Goal: Obtain resource: Download file/media

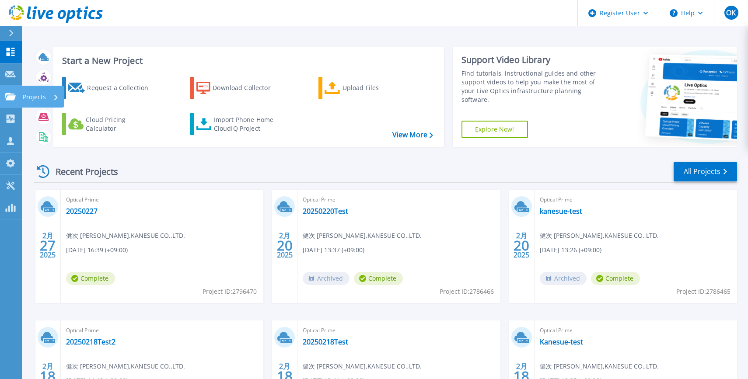
click at [12, 102] on link "Projects Projects" at bounding box center [11, 97] width 22 height 22
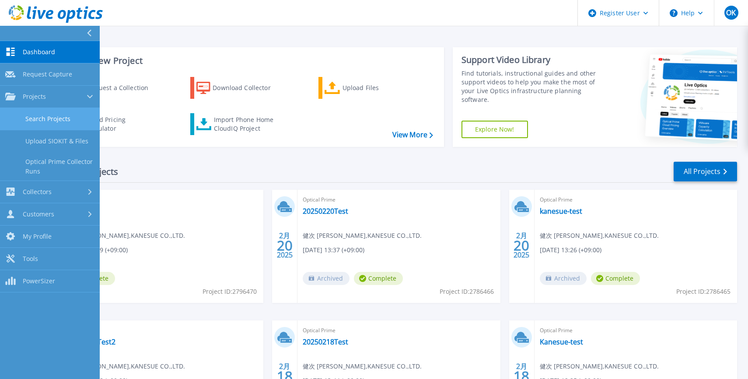
click at [51, 119] on link "Search Projects" at bounding box center [50, 119] width 100 height 22
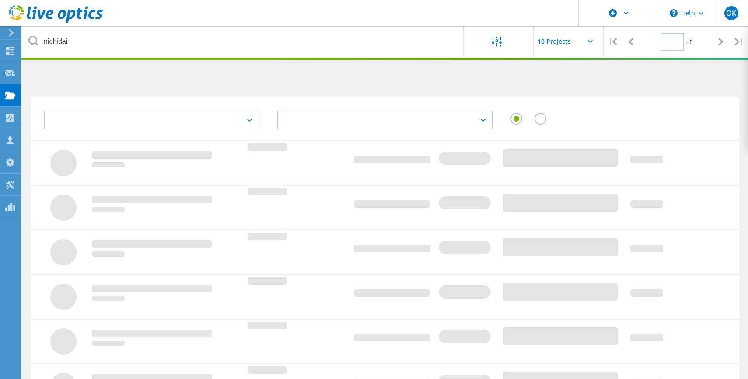
type input "1"
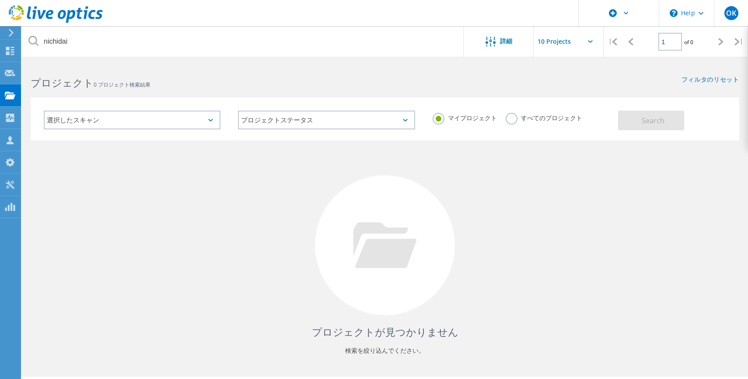
click at [506, 120] on label "すべてのプロジェクト" at bounding box center [544, 117] width 77 height 8
click at [0, 0] on input "すべてのプロジェクト" at bounding box center [0, 0] width 0 height 0
click at [642, 120] on button "Search" at bounding box center [651, 121] width 66 height 20
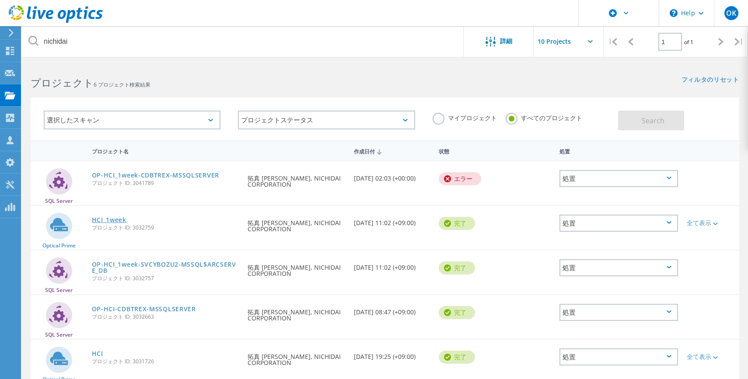
click at [109, 220] on link "HCI_1week" at bounding box center [109, 220] width 35 height 6
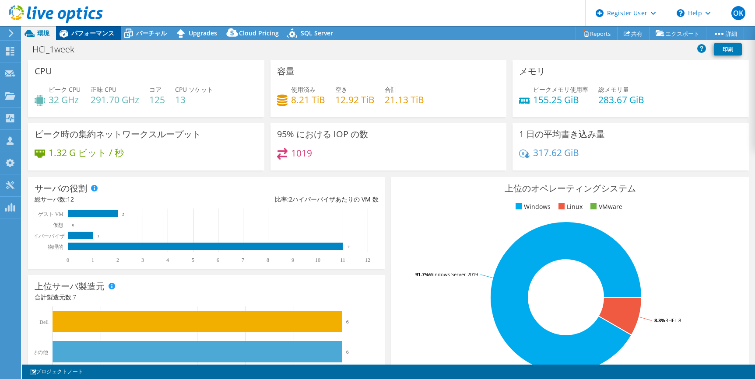
click at [79, 35] on span "パフォーマンス" at bounding box center [92, 33] width 43 height 8
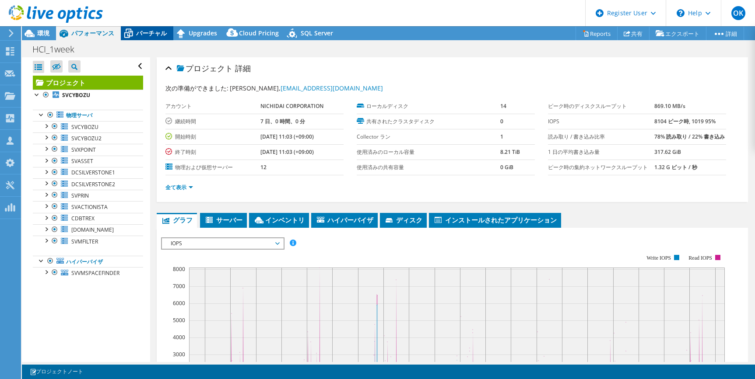
click at [126, 36] on icon at bounding box center [128, 33] width 15 height 15
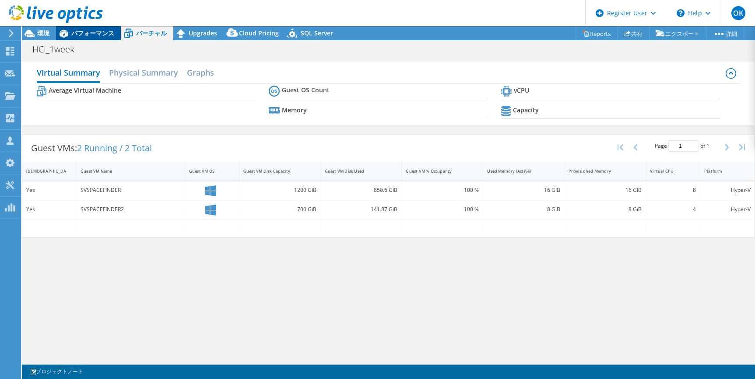
click at [94, 40] on div "パフォーマンス" at bounding box center [88, 33] width 65 height 14
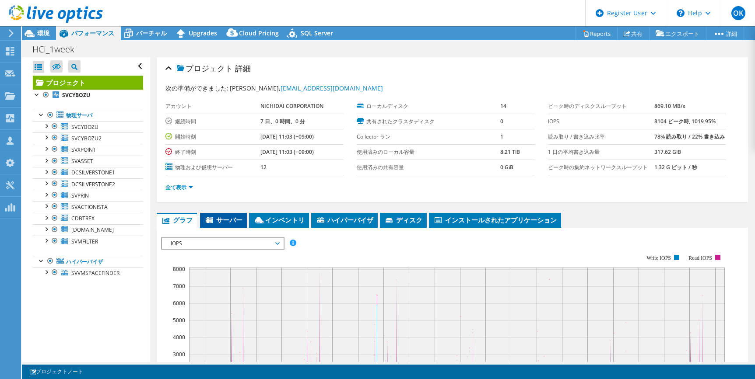
click at [210, 225] on li "サーバー" at bounding box center [223, 220] width 47 height 15
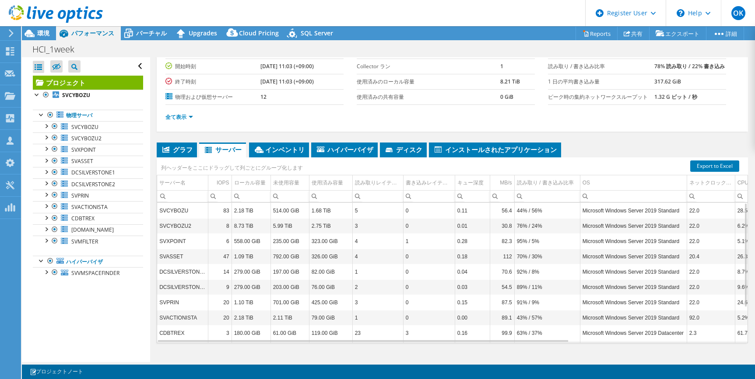
scroll to position [85, 0]
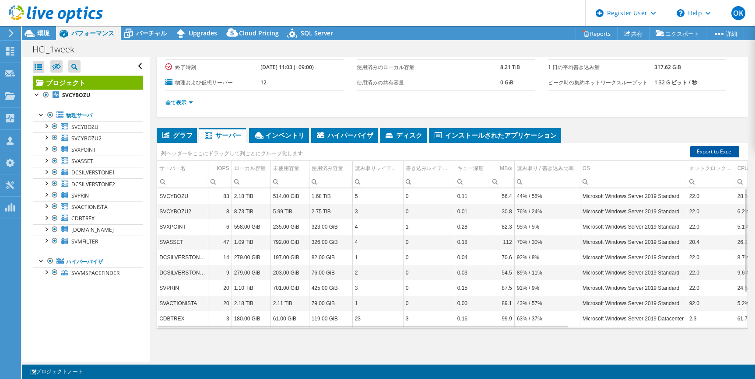
click at [722, 146] on link "Export to Excel" at bounding box center [714, 151] width 49 height 11
click at [82, 270] on span "SVVMSPACEFINDER" at bounding box center [95, 273] width 48 height 7
